Goal: Book appointment/travel/reservation

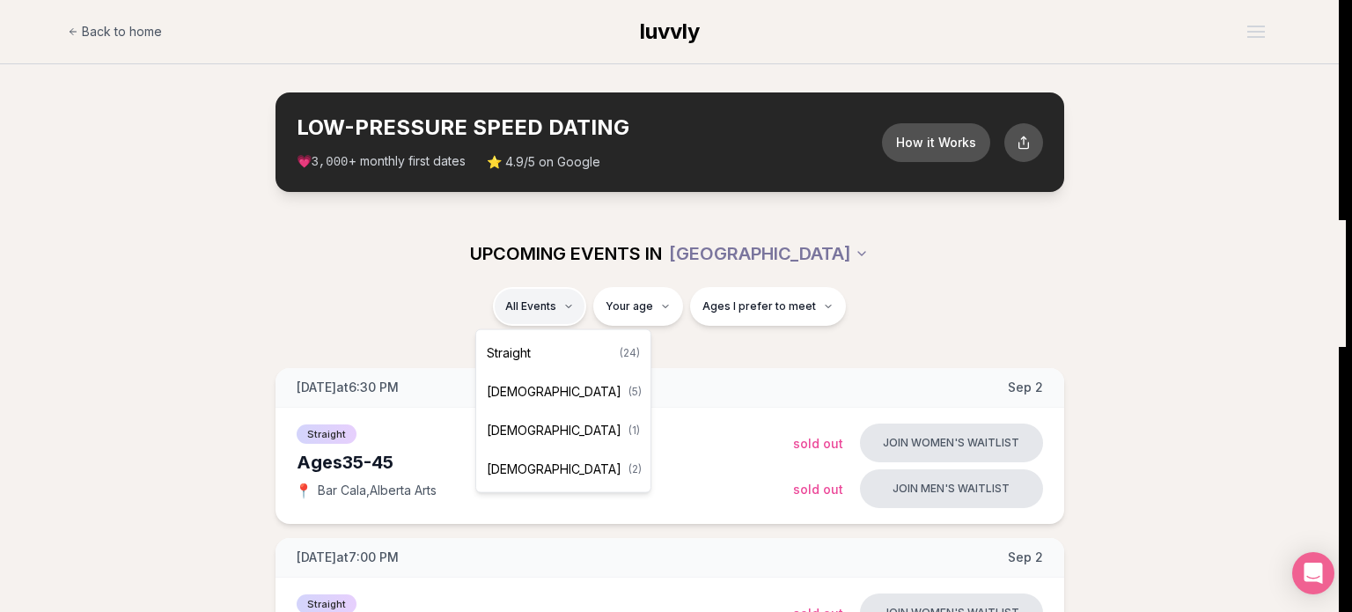
click at [528, 349] on span "Straight" at bounding box center [509, 353] width 44 height 18
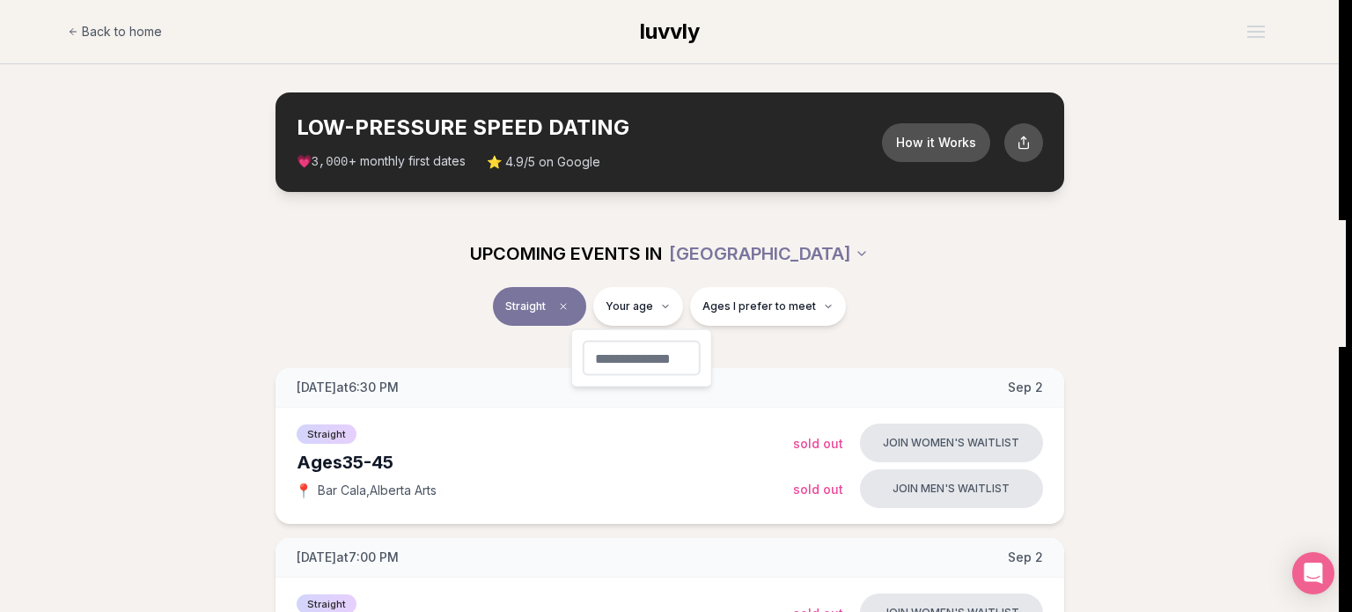
type input "**"
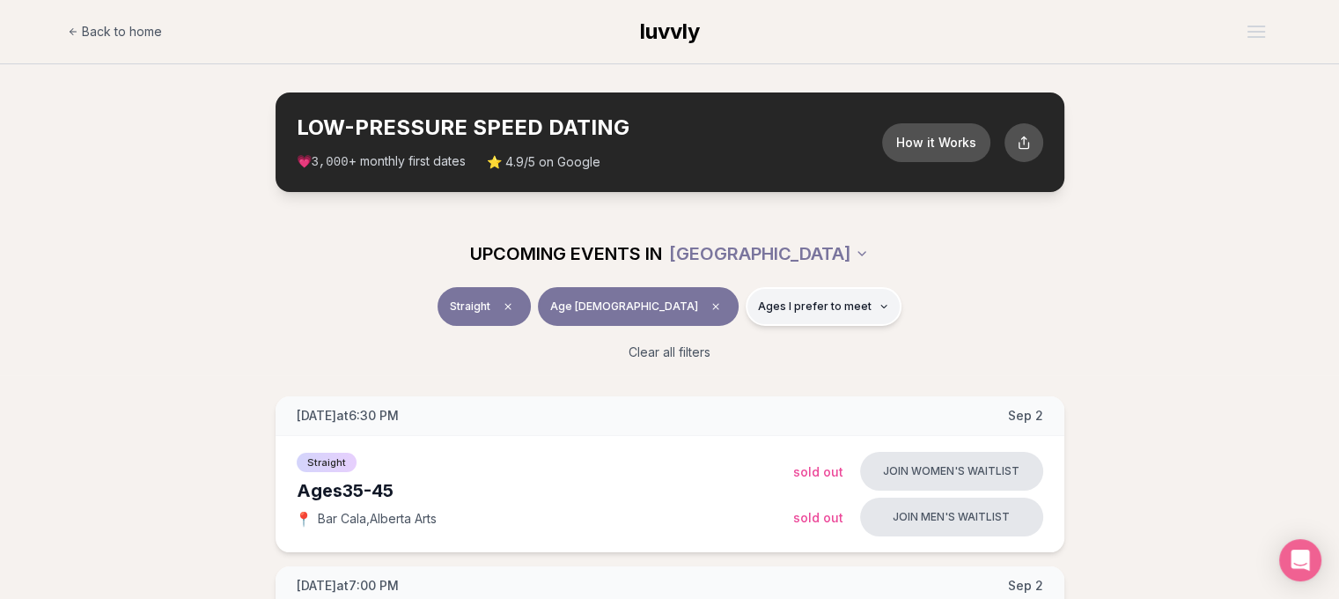
click at [808, 301] on span "Ages I prefer to meet" at bounding box center [815, 306] width 114 height 14
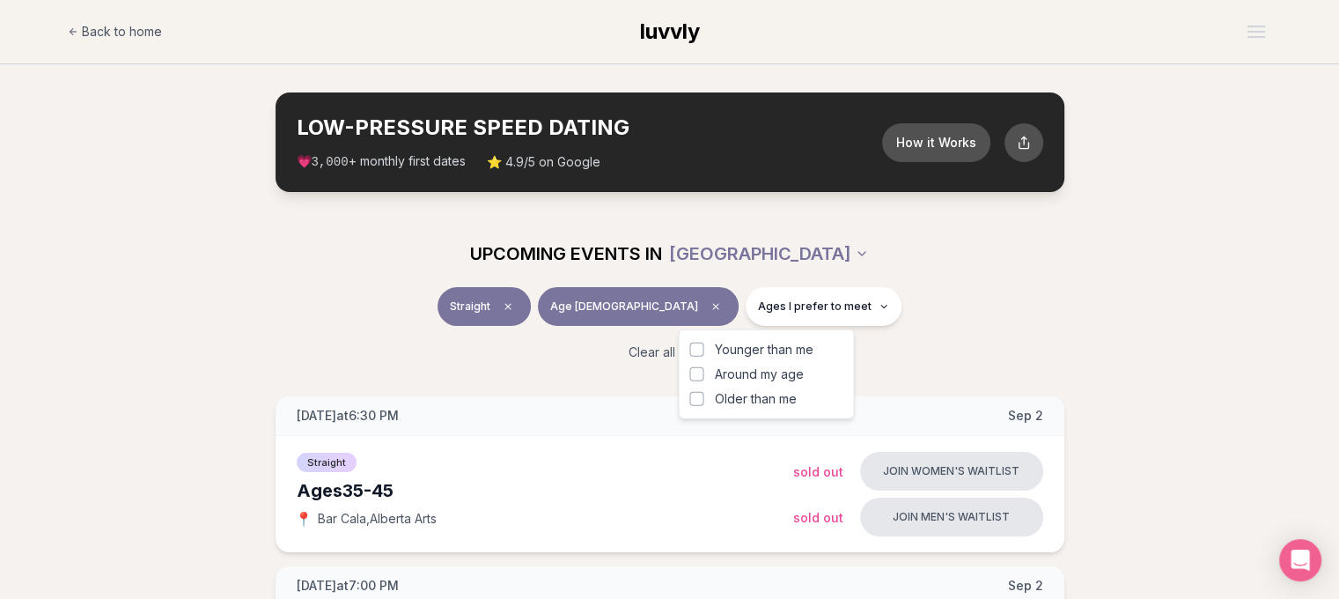
click at [689, 377] on button "Around my age" at bounding box center [696, 374] width 14 height 14
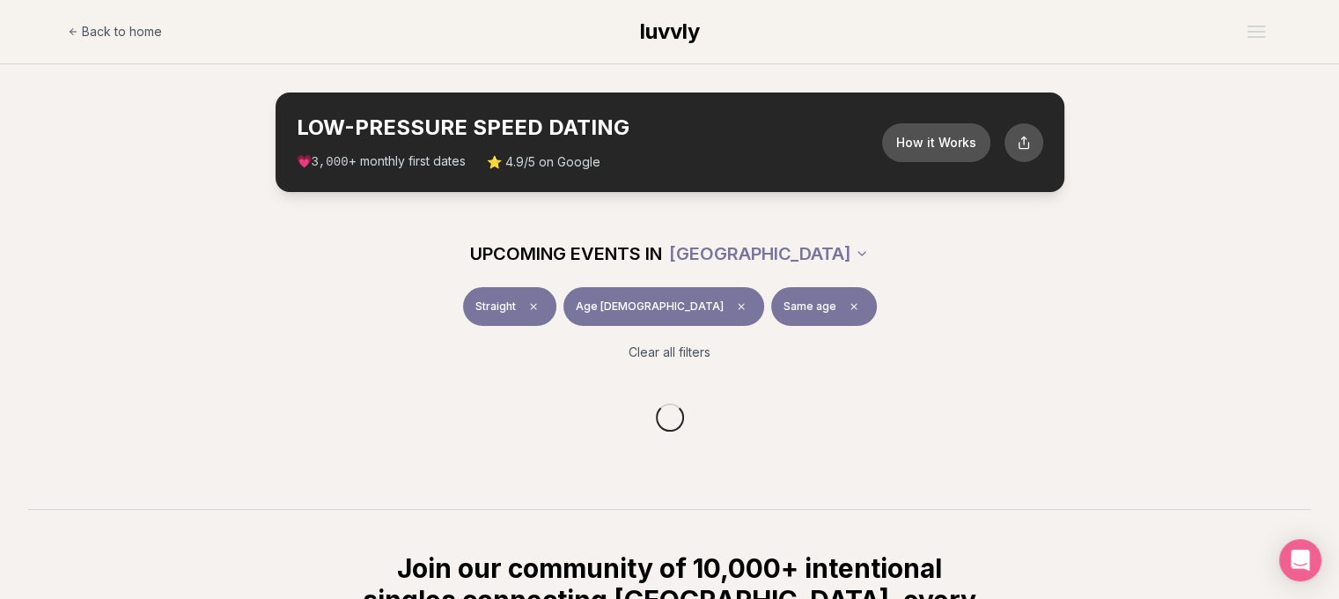
click at [980, 271] on div "UPCOMING EVENTS IN [GEOGRAPHIC_DATA]" at bounding box center [670, 253] width 986 height 39
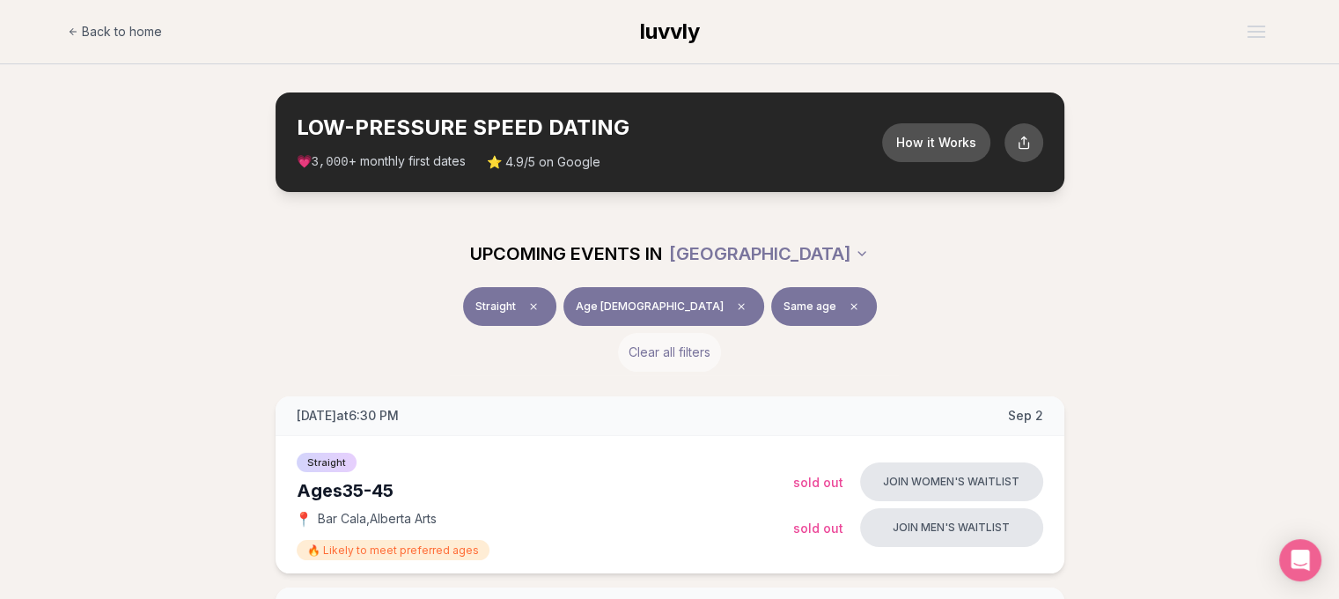
click at [669, 344] on button "Clear all filters" at bounding box center [669, 352] width 103 height 39
